Goal: Navigation & Orientation: Find specific page/section

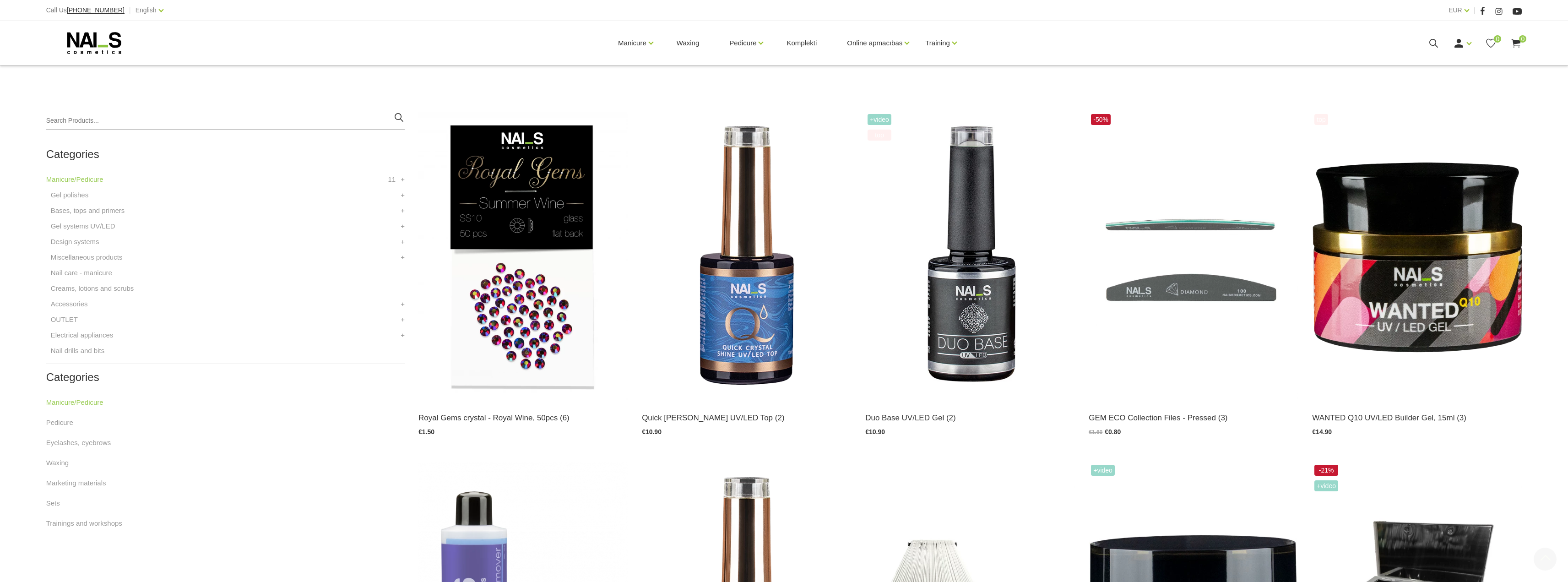
scroll to position [183, 0]
drag, startPoint x: 313, startPoint y: 49, endPoint x: 144, endPoint y: 10, distance: 173.4
click at [144, 10] on link "English" at bounding box center [146, 10] width 21 height 11
click at [116, 43] on link "Russian" at bounding box center [133, 43] width 69 height 18
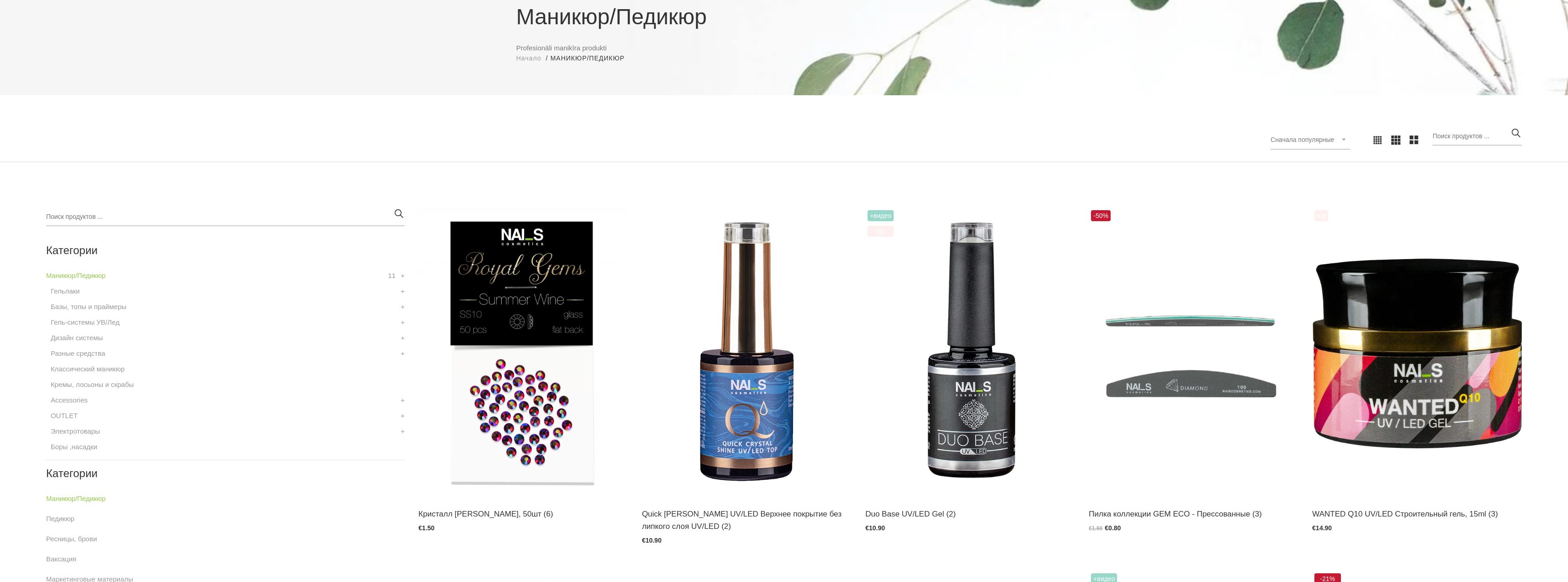
scroll to position [229, 0]
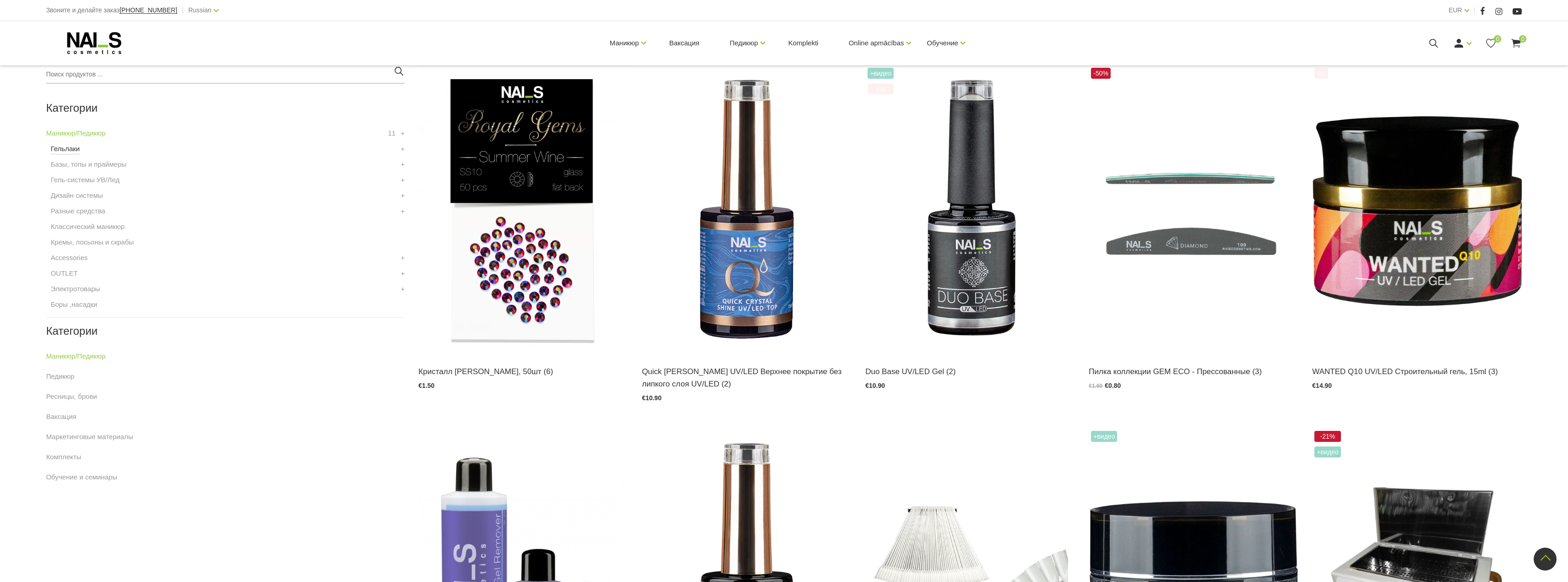
click at [73, 149] on link "Гельлаки" at bounding box center [65, 149] width 29 height 11
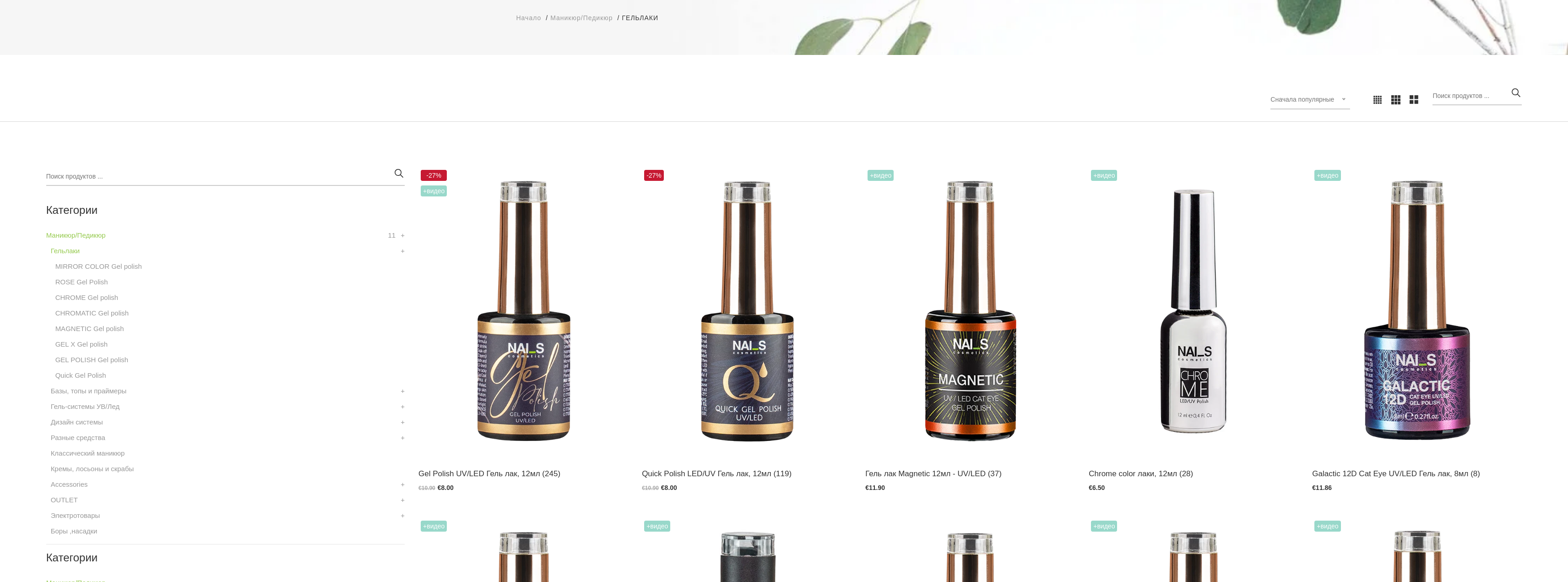
scroll to position [229, 0]
